Goal: Task Accomplishment & Management: Complete application form

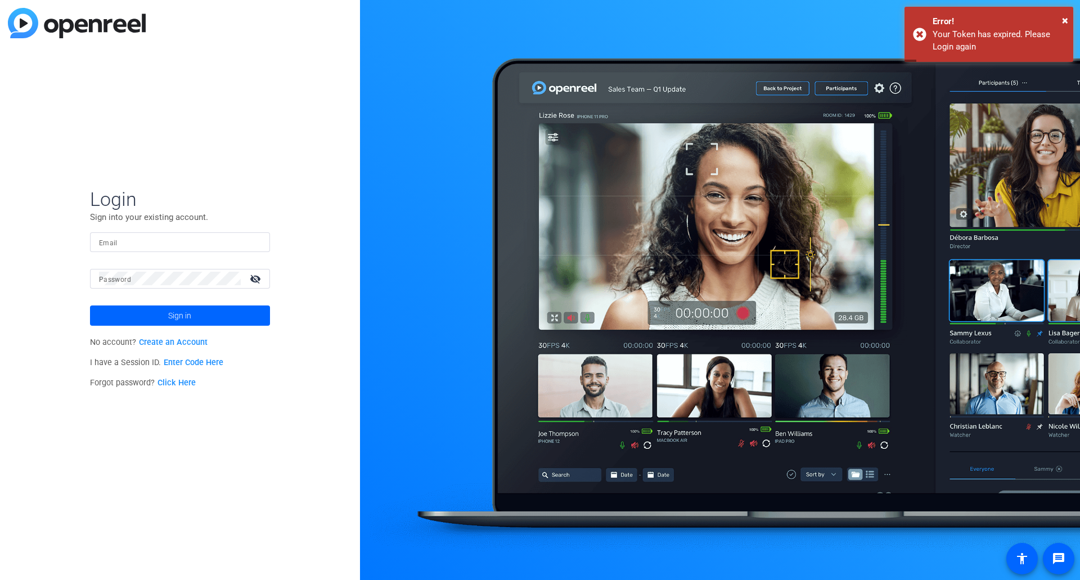
click at [147, 230] on form "Login Sign into your existing account. Email Password visibility_off Sign in" at bounding box center [180, 256] width 180 height 138
click at [139, 260] on mat-form-field "Email" at bounding box center [180, 250] width 180 height 37
click at [150, 244] on input "Email" at bounding box center [180, 242] width 162 height 14
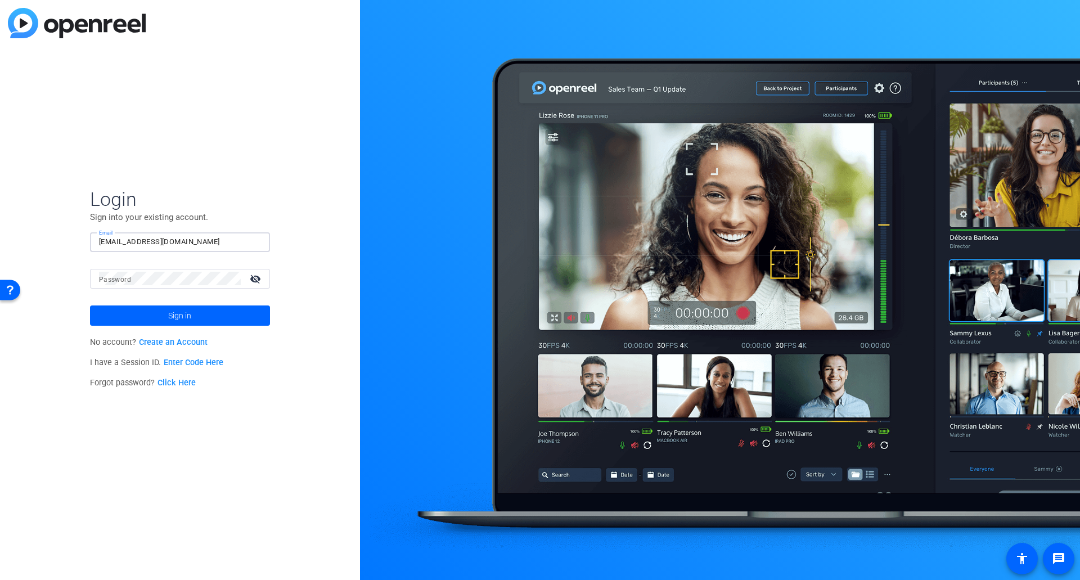
type input "[EMAIL_ADDRESS][DOMAIN_NAME]"
click at [198, 319] on span at bounding box center [180, 315] width 180 height 27
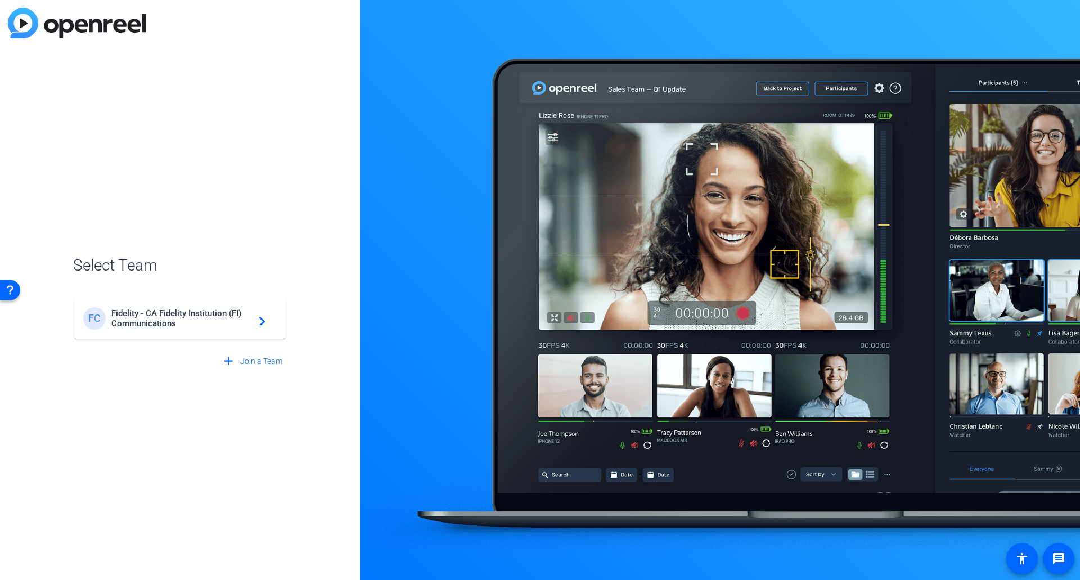
click at [201, 336] on mat-card-content "FC Fidelity - CA Fidelity Institution (FI) Communications navigate_next" at bounding box center [180, 318] width 212 height 41
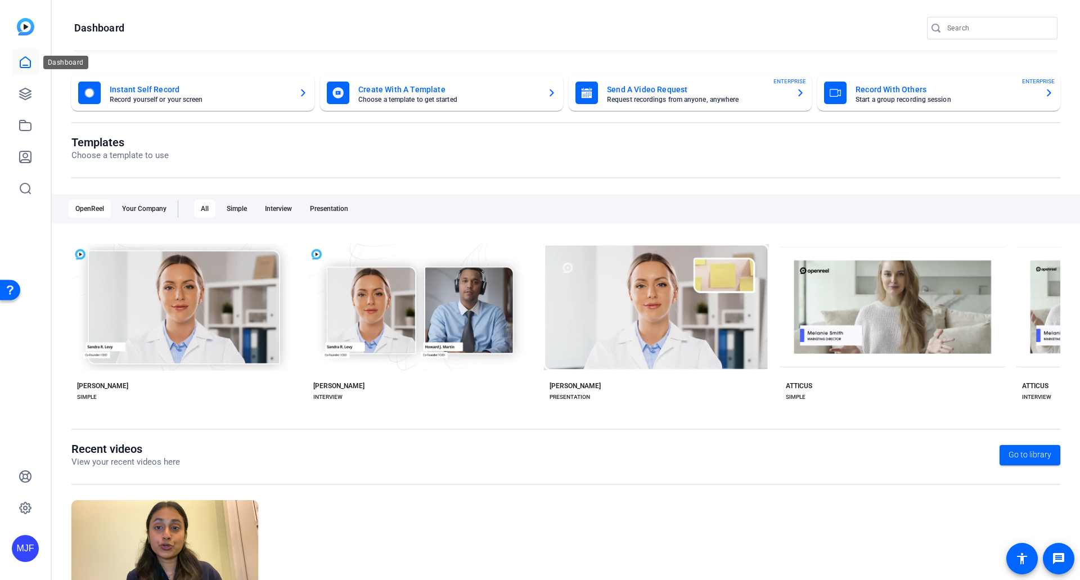
click at [32, 55] on link at bounding box center [25, 62] width 27 height 27
click at [28, 88] on icon at bounding box center [26, 94] width 14 height 14
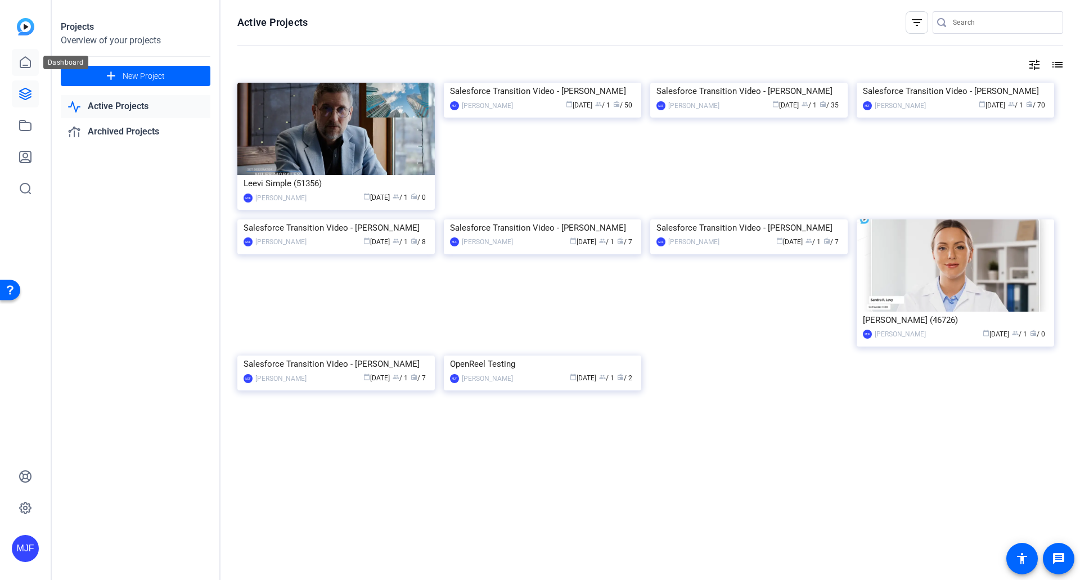
click at [33, 68] on link at bounding box center [25, 62] width 27 height 27
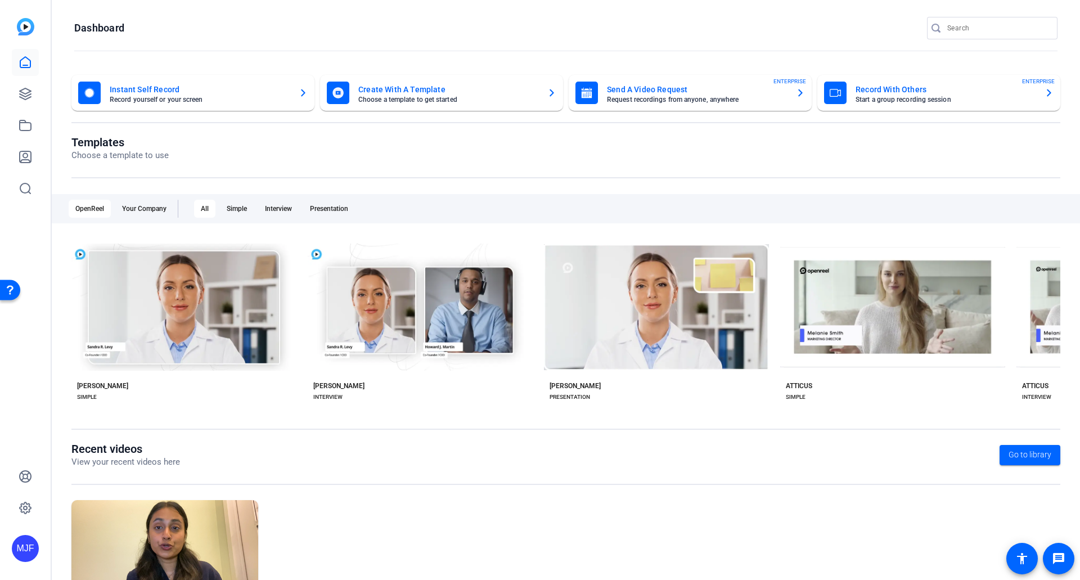
click at [767, 98] on mat-card-subtitle "Request recordings from anyone, anywhere" at bounding box center [697, 99] width 180 height 7
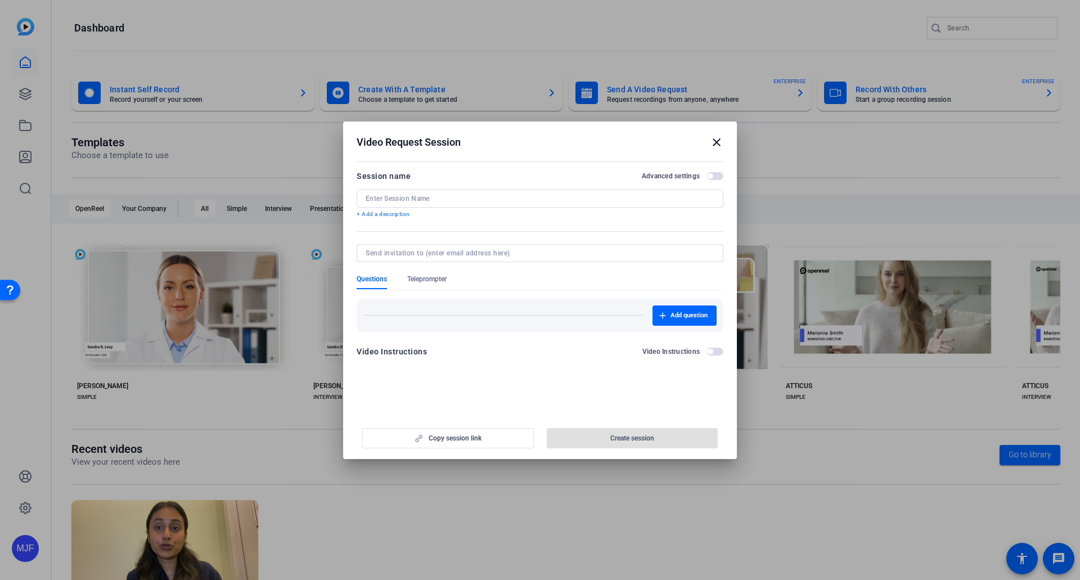
drag, startPoint x: 451, startPoint y: 469, endPoint x: 418, endPoint y: 200, distance: 270.9
click at [418, 200] on input at bounding box center [540, 198] width 349 height 9
click at [418, 197] on input at bounding box center [540, 198] width 349 height 9
type input "F"
type input "FIND Live Videos"
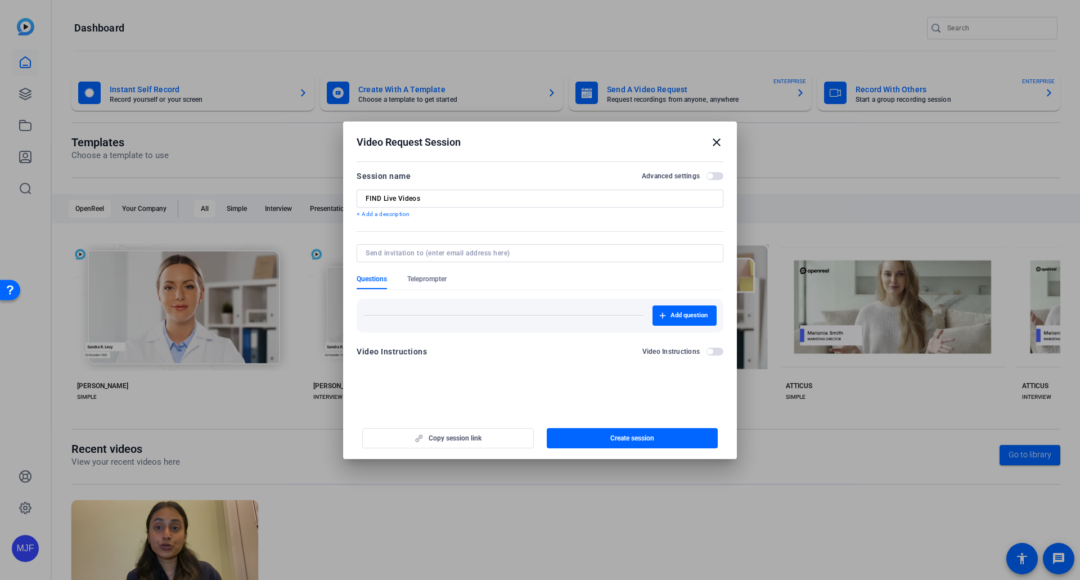
click at [718, 352] on span "button" at bounding box center [715, 352] width 17 height 8
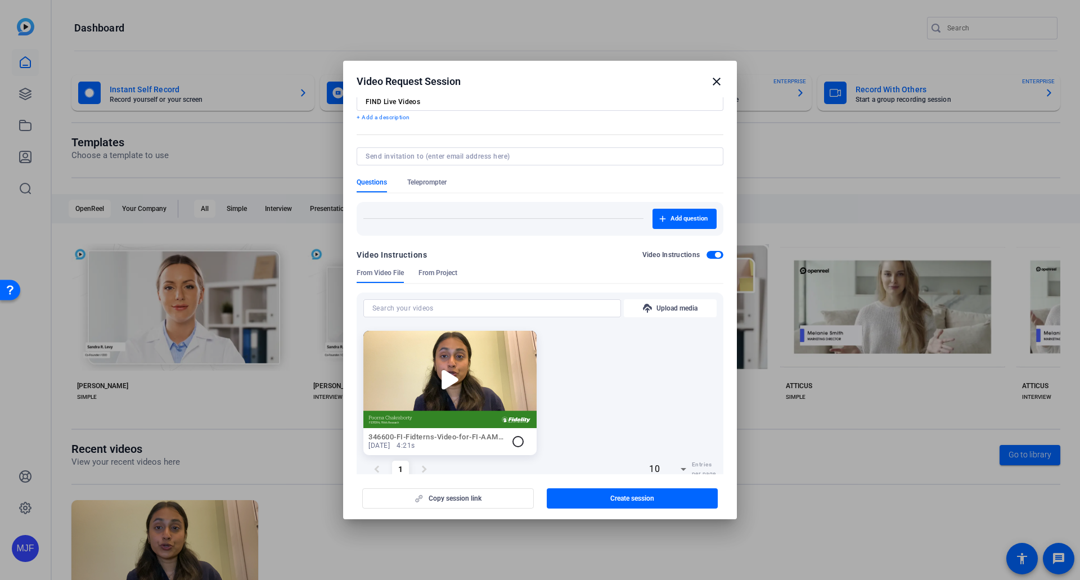
scroll to position [62, 0]
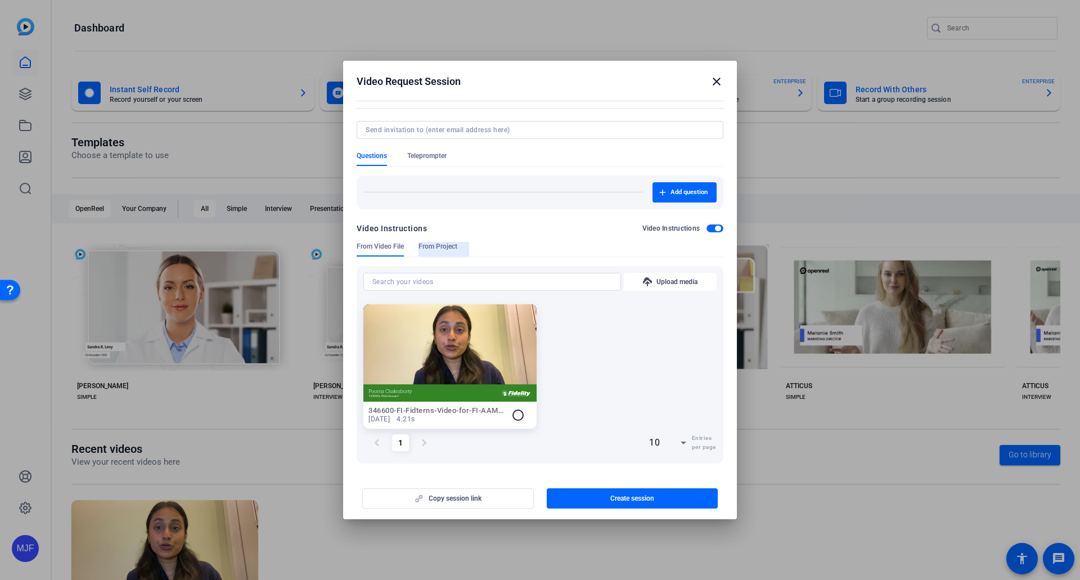
click at [442, 253] on span "From Project" at bounding box center [438, 249] width 39 height 15
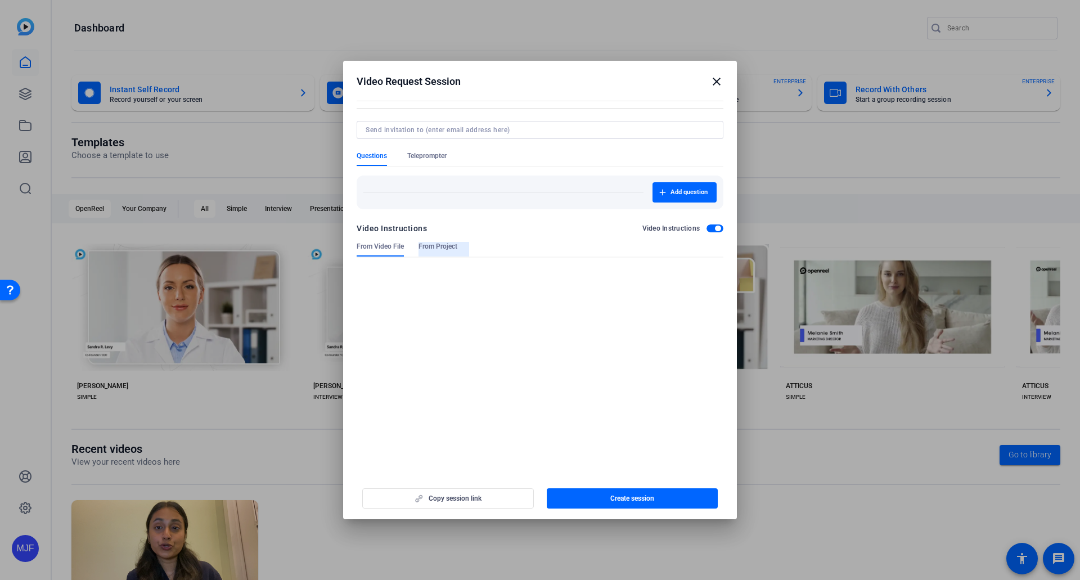
scroll to position [0, 0]
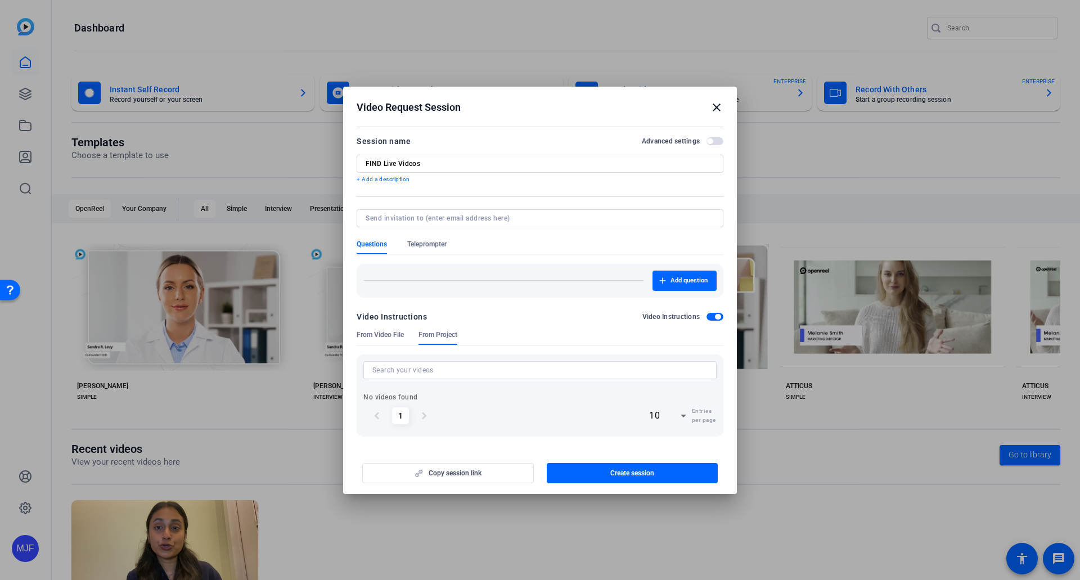
click at [382, 337] on span "From Video File" at bounding box center [380, 334] width 47 height 9
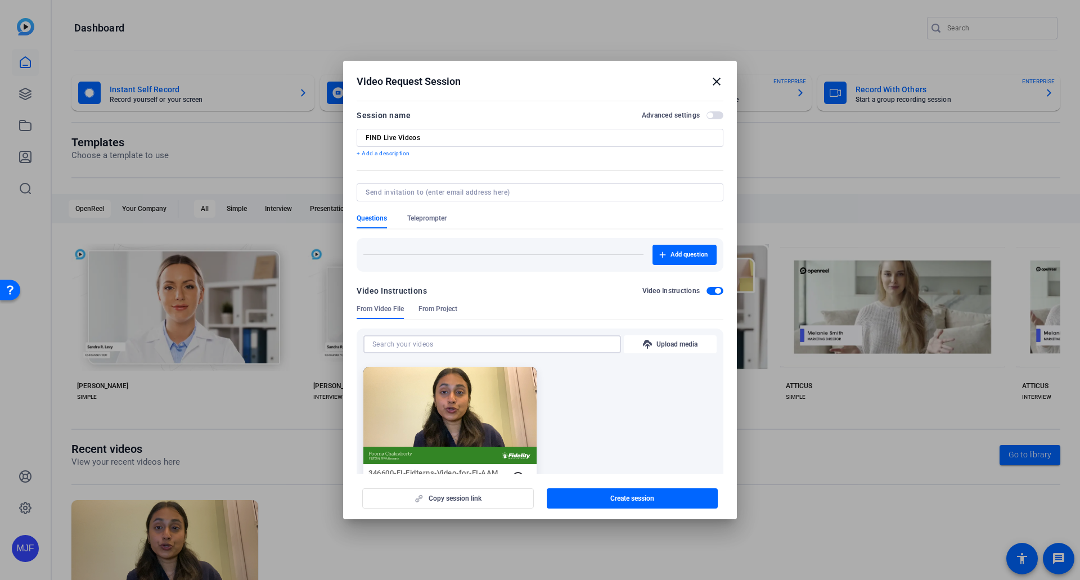
click at [426, 344] on input at bounding box center [492, 345] width 240 height 14
click at [539, 308] on div "From Video File From Project" at bounding box center [540, 311] width 367 height 15
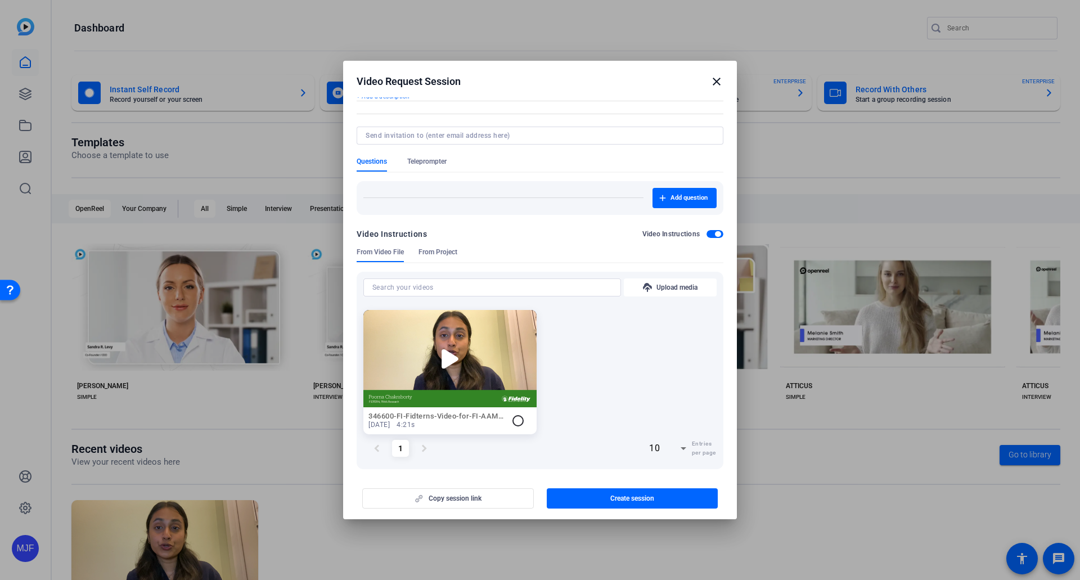
scroll to position [62, 0]
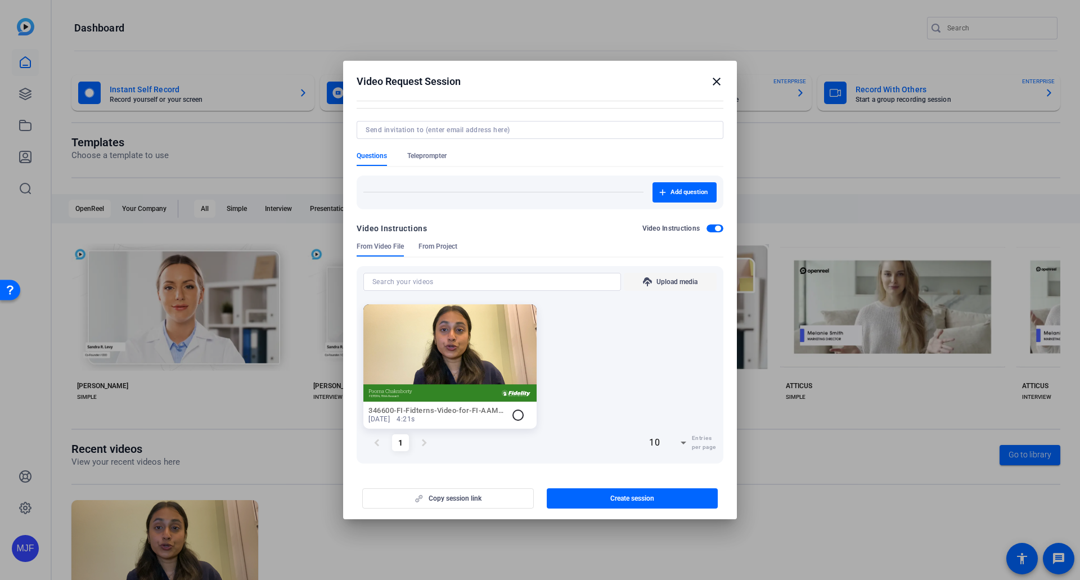
click at [654, 289] on span at bounding box center [670, 281] width 93 height 27
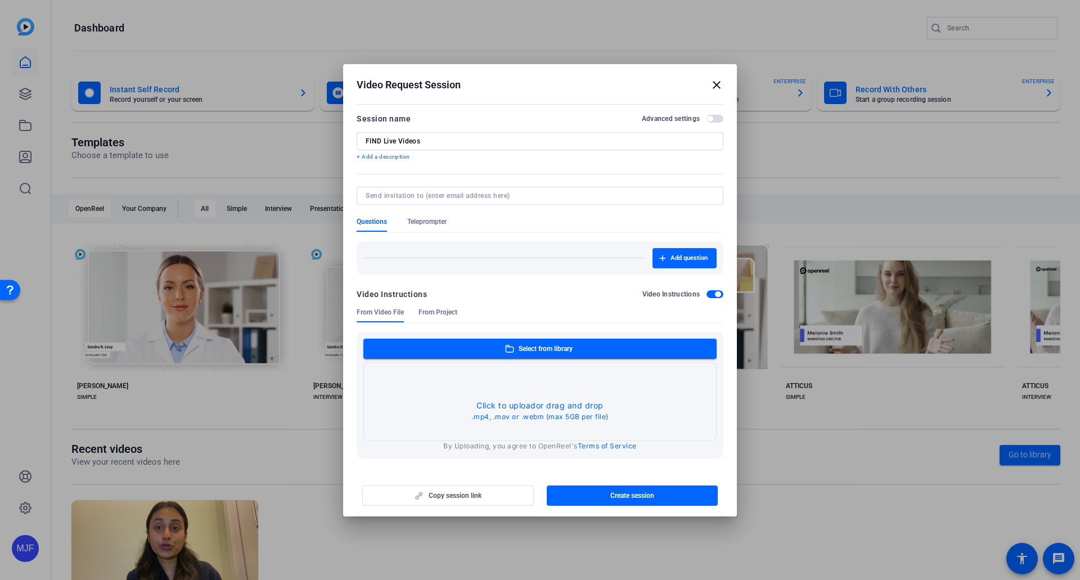
scroll to position [0, 0]
click at [525, 400] on button "button" at bounding box center [540, 402] width 352 height 78
click at [718, 292] on span "button" at bounding box center [718, 294] width 6 height 6
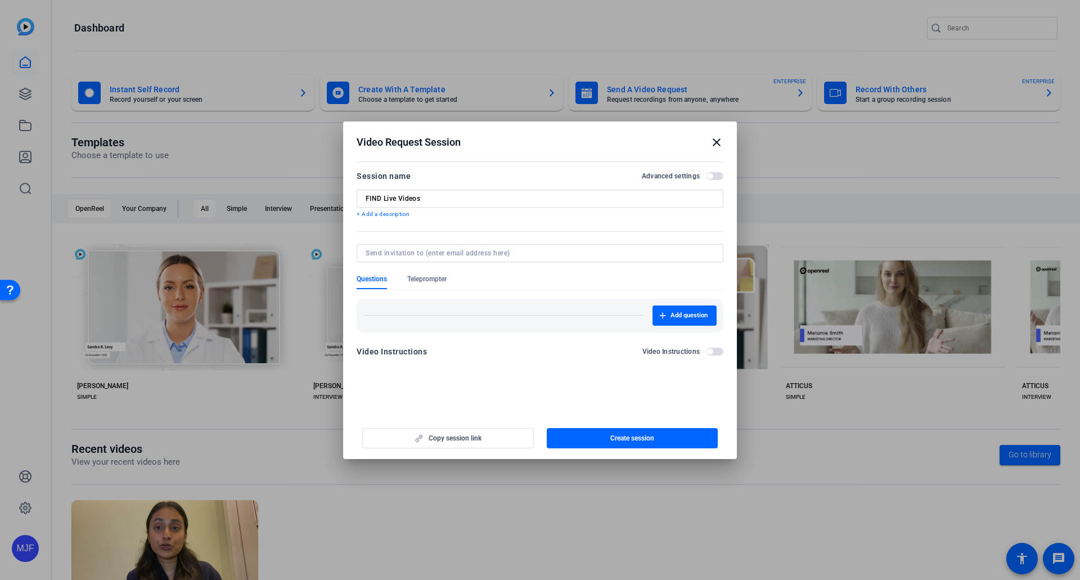
click at [581, 317] on div "Add question" at bounding box center [539, 315] width 353 height 20
click at [686, 316] on span "Add question" at bounding box center [689, 315] width 37 height 9
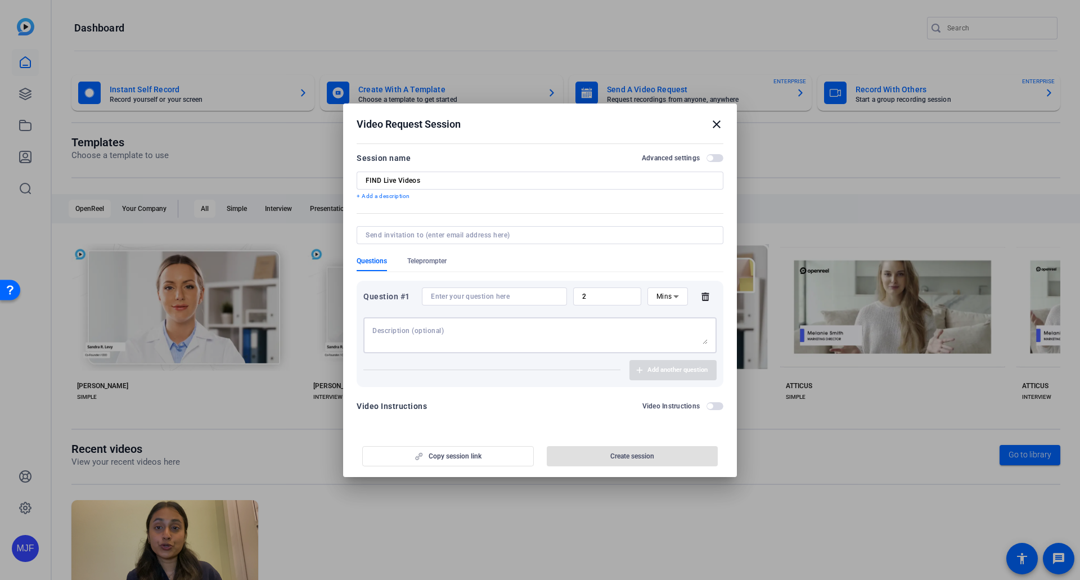
click at [439, 334] on textarea at bounding box center [539, 335] width 335 height 18
click at [519, 300] on input at bounding box center [494, 296] width 127 height 9
click at [626, 300] on input "2" at bounding box center [607, 296] width 50 height 9
drag, startPoint x: 627, startPoint y: 296, endPoint x: 618, endPoint y: 293, distance: 10.0
click at [618, 293] on input "2" at bounding box center [607, 296] width 50 height 9
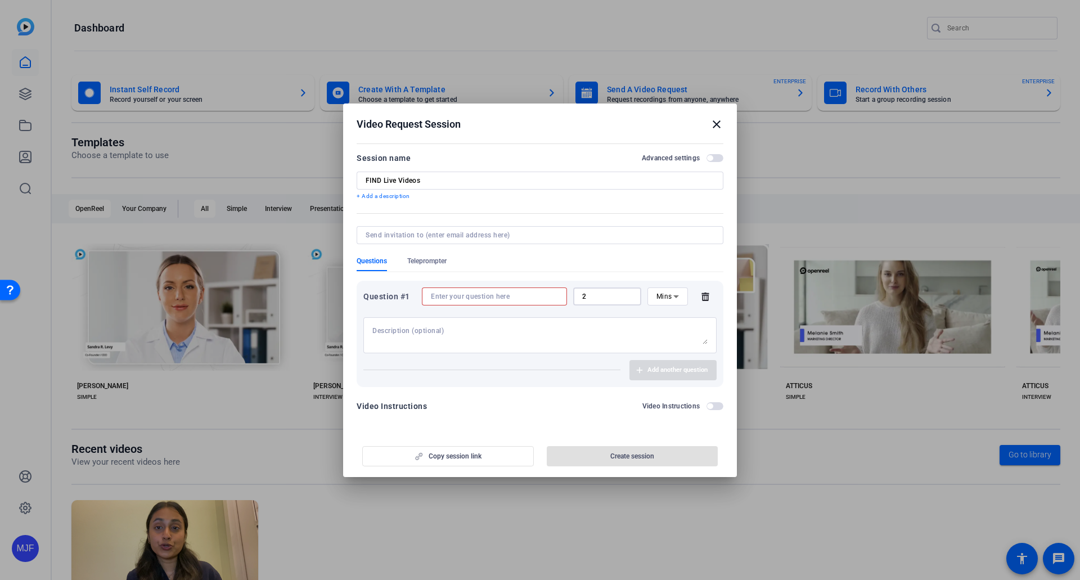
click at [477, 298] on input at bounding box center [494, 296] width 127 height 9
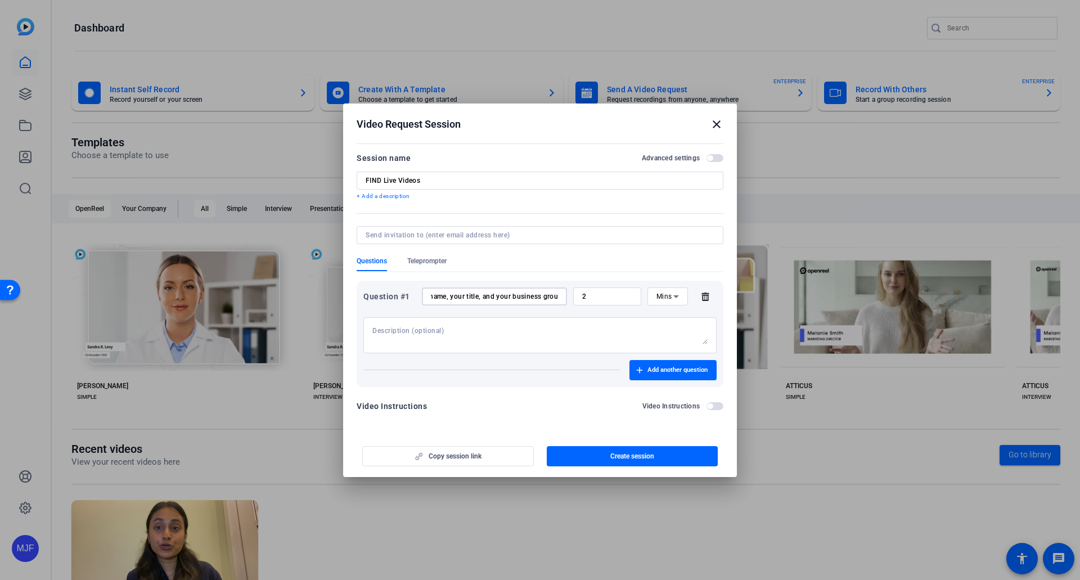
scroll to position [0, 57]
type input "Please say your name, your title, and your business group"
click at [672, 295] on icon at bounding box center [676, 297] width 14 height 14
click at [663, 317] on span "Sec" at bounding box center [661, 319] width 11 height 14
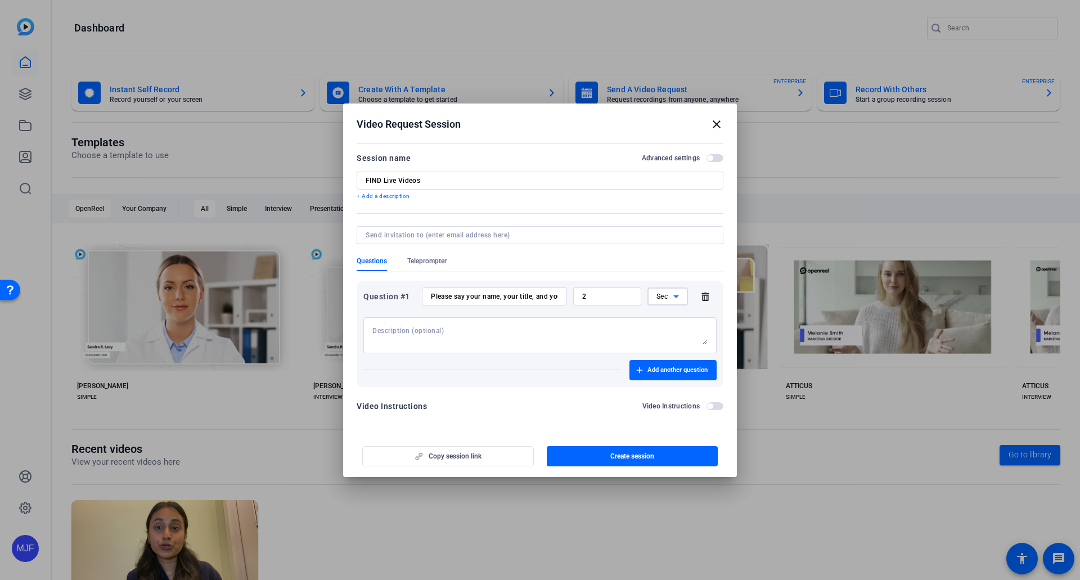
click at [608, 300] on input "2" at bounding box center [607, 296] width 50 height 9
type input "30"
click at [696, 374] on span "Add another question" at bounding box center [677, 370] width 60 height 9
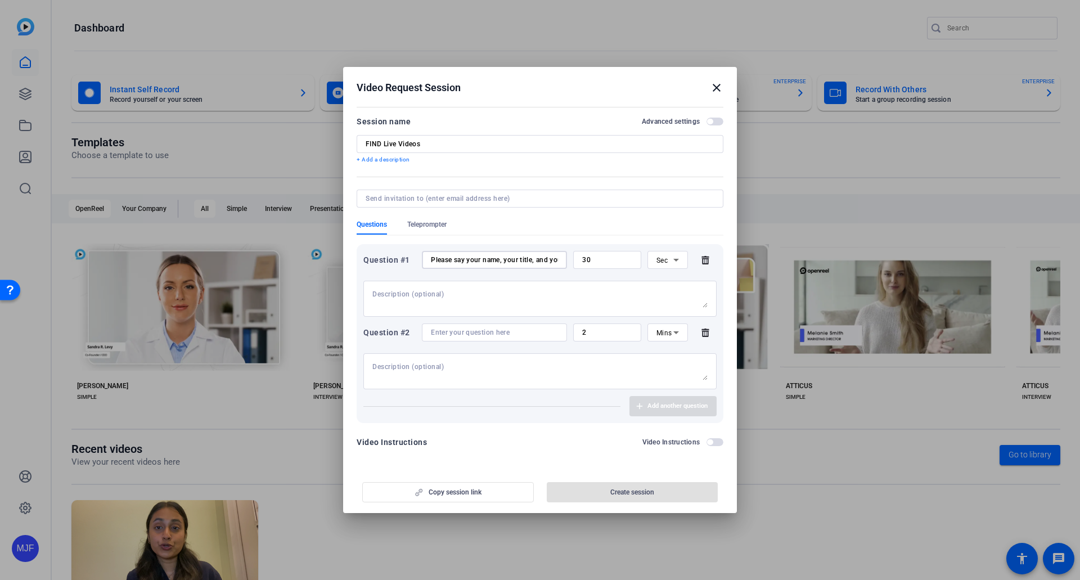
click at [438, 258] on input "Please say your name, your title, and your business group" at bounding box center [494, 259] width 127 height 9
click at [442, 328] on input at bounding box center [494, 332] width 127 height 9
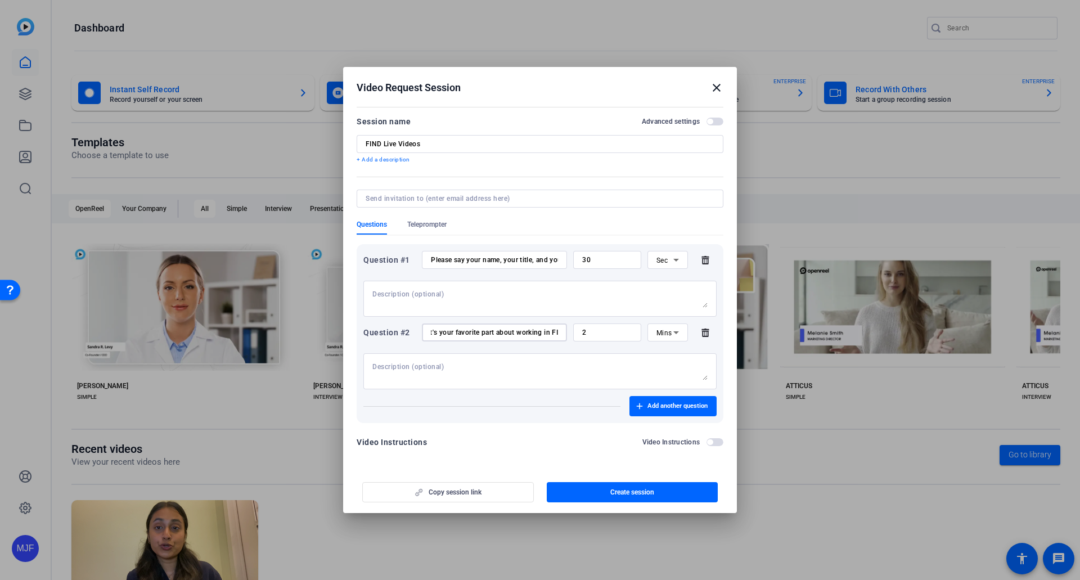
scroll to position [0, 19]
type input "What's your favorite part about working in FI?"
click at [604, 257] on input "30" at bounding box center [607, 259] width 50 height 9
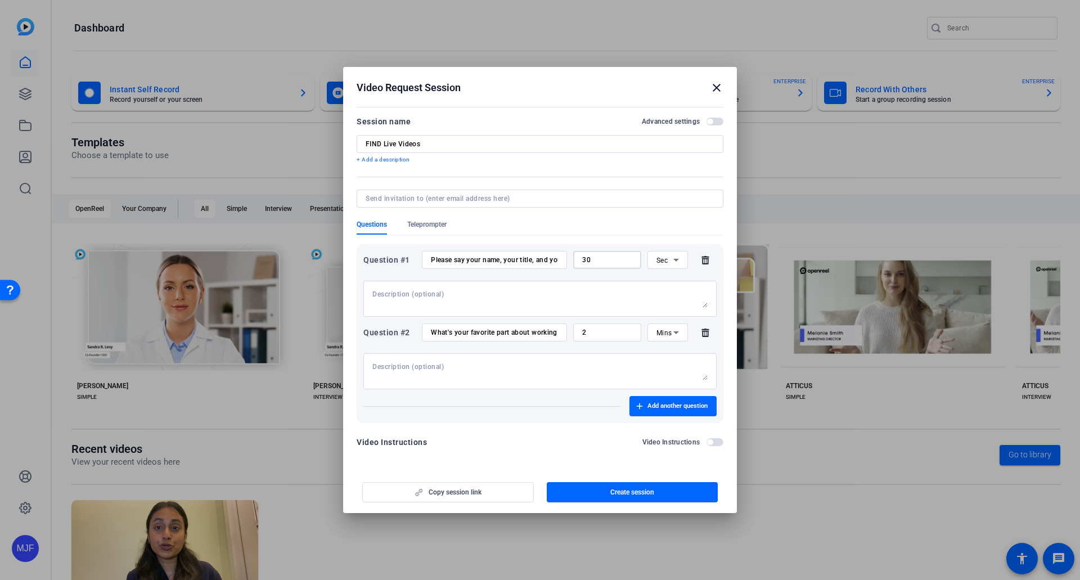
click at [604, 257] on input "30" at bounding box center [607, 259] width 50 height 9
type input "15"
click at [608, 336] on input "2" at bounding box center [607, 332] width 50 height 9
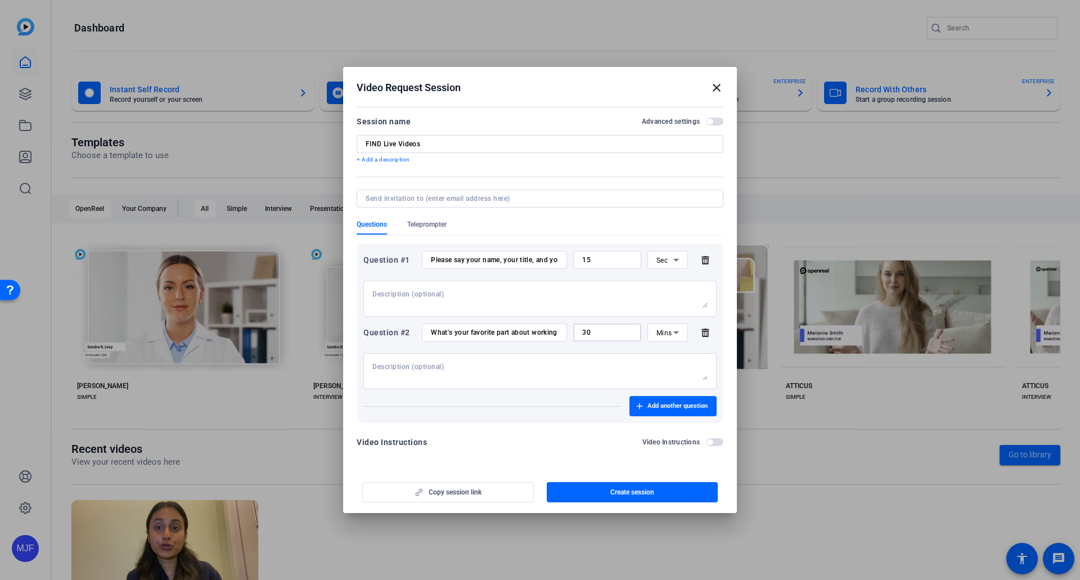
type input "30"
click at [662, 327] on div "Mins" at bounding box center [664, 333] width 17 height 14
